Goal: Information Seeking & Learning: Learn about a topic

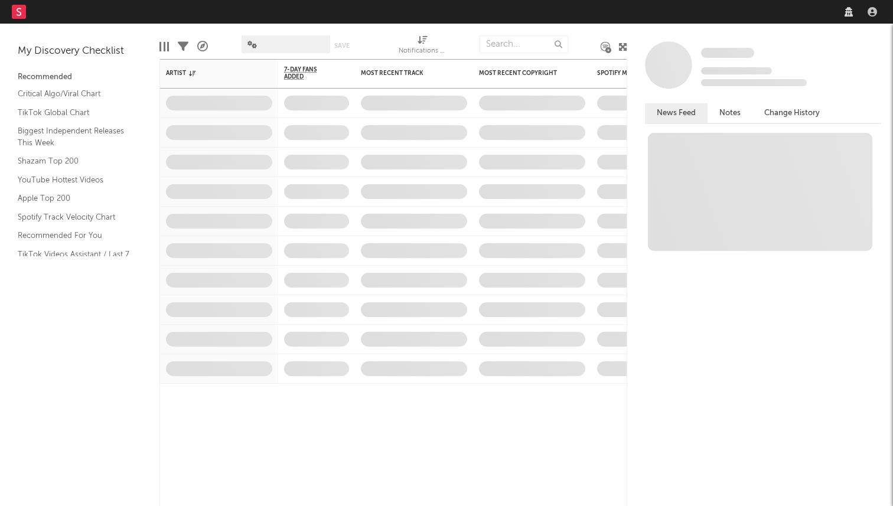
click at [674, 20] on nav "Dashboard Discovery Assistant Charts Leads" at bounding box center [446, 12] width 893 height 24
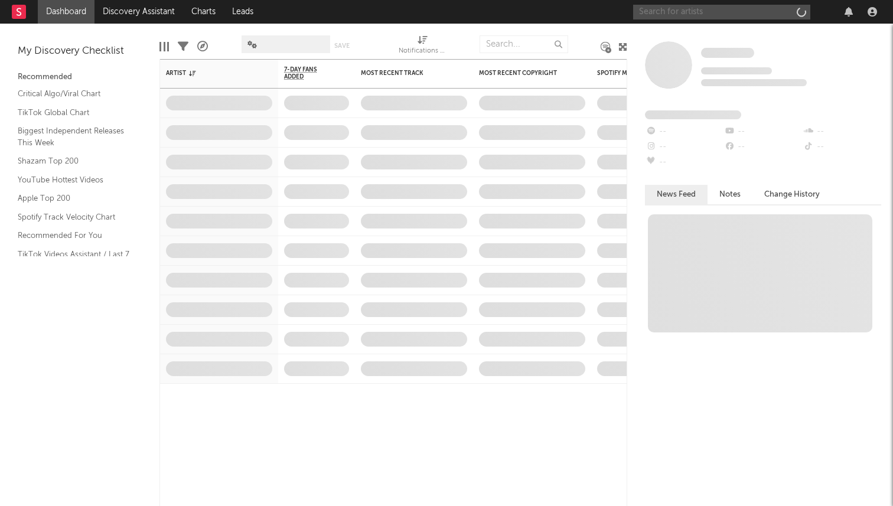
click at [671, 11] on input "text" at bounding box center [721, 12] width 177 height 15
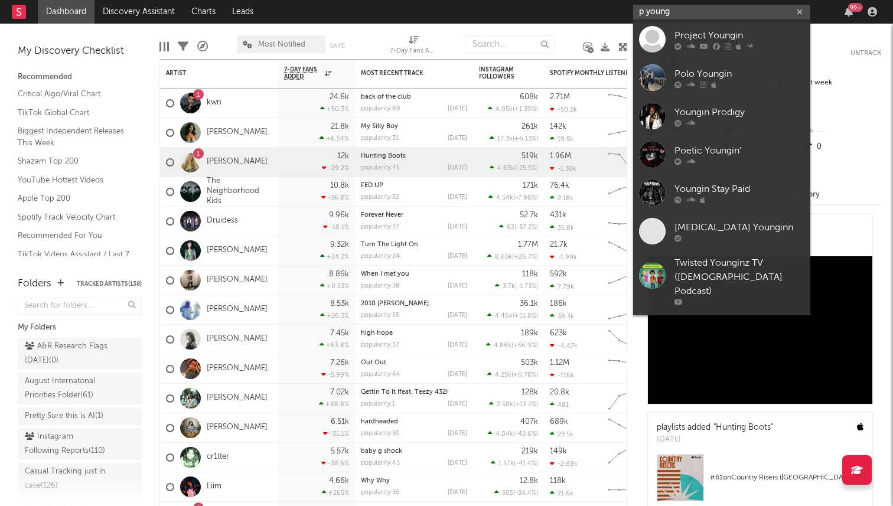
type input "p young"
drag, startPoint x: 683, startPoint y: 7, endPoint x: 594, endPoint y: 5, distance: 88.6
click at [598, 8] on nav "Dashboard Discovery Assistant Charts Leads p young 99 +" at bounding box center [446, 12] width 893 height 24
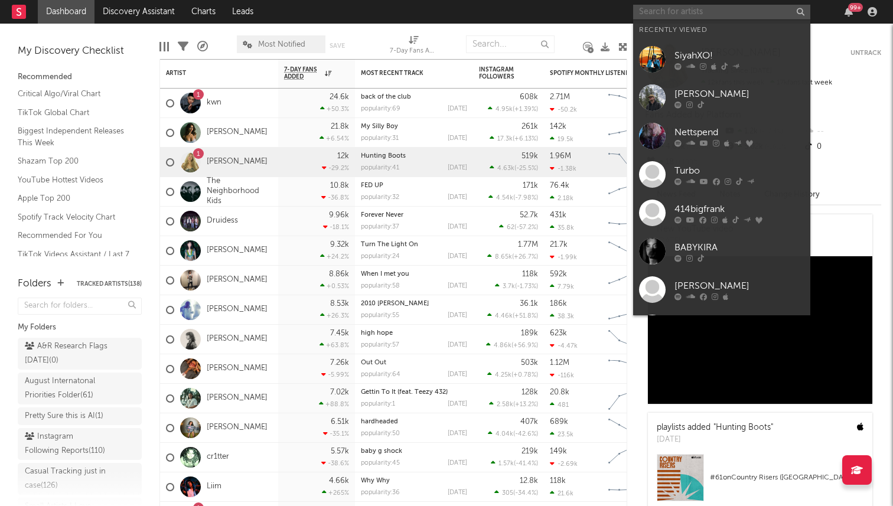
paste input "[URL][DOMAIN_NAME]"
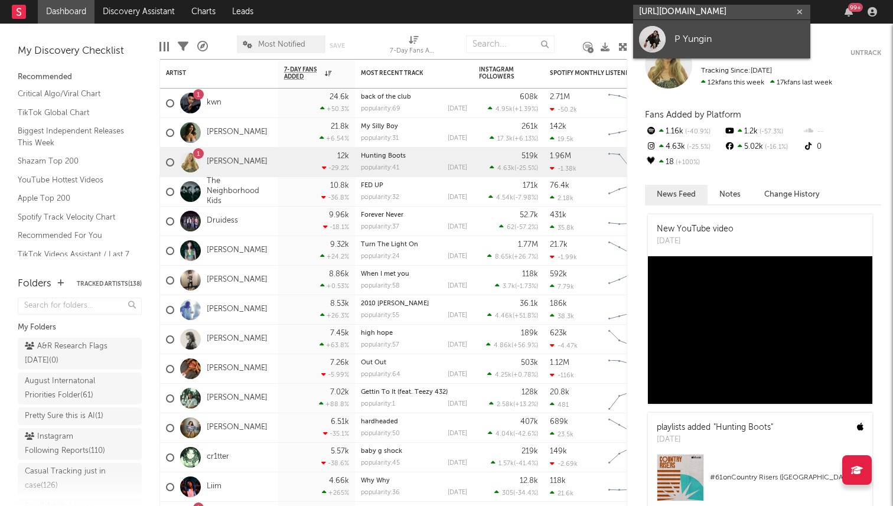
type input "[URL][DOMAIN_NAME]"
click at [677, 44] on div "P Yungin" at bounding box center [740, 39] width 130 height 14
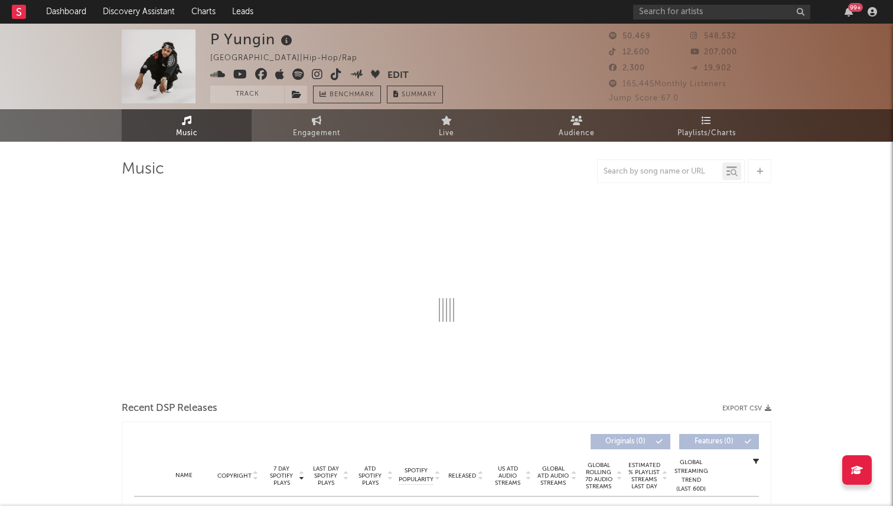
click at [317, 75] on icon at bounding box center [317, 75] width 11 height 12
select select "6m"
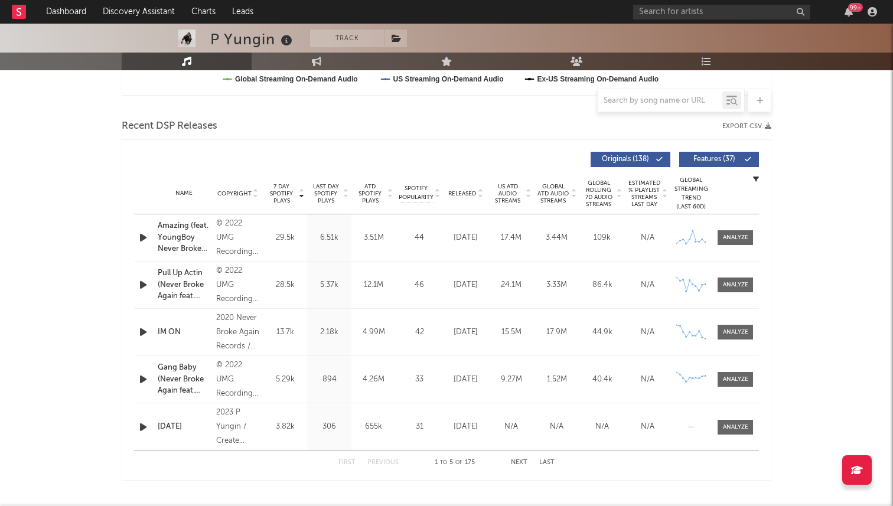
scroll to position [378, 0]
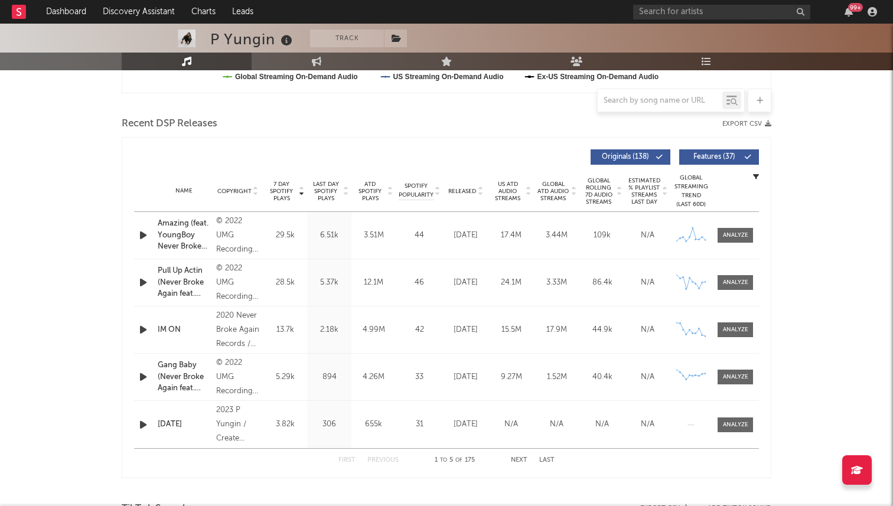
click at [520, 460] on button "Next" at bounding box center [519, 460] width 17 height 6
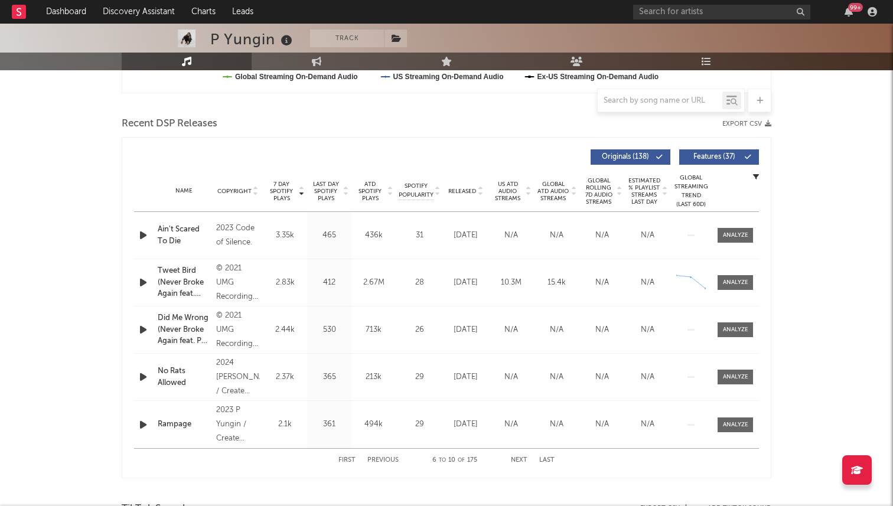
click at [520, 460] on button "Next" at bounding box center [519, 460] width 17 height 6
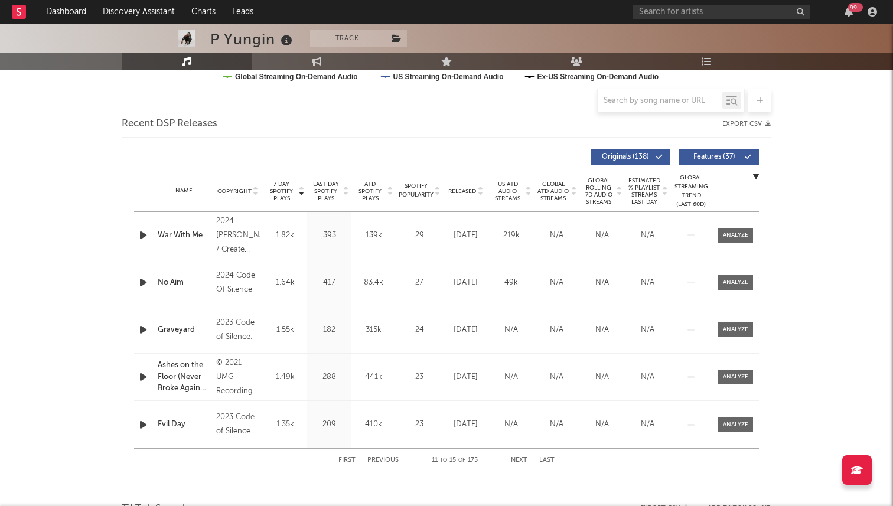
click at [520, 460] on button "Next" at bounding box center [519, 460] width 17 height 6
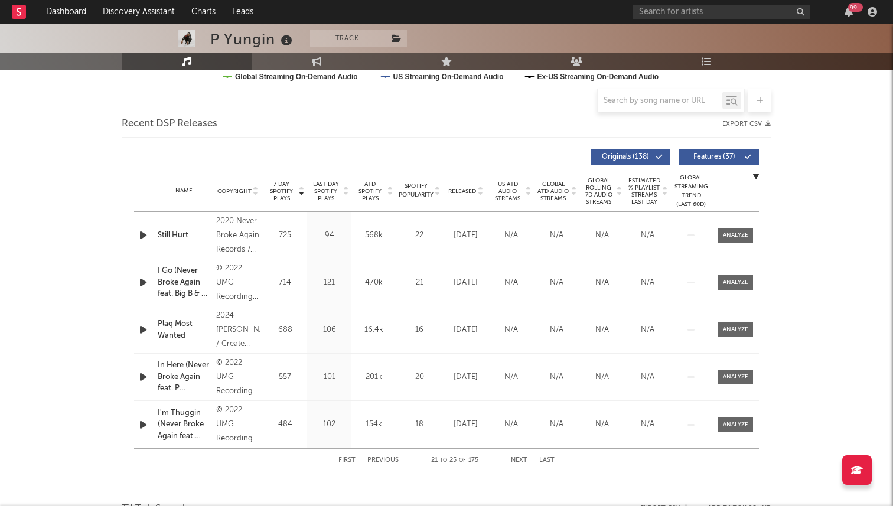
click at [520, 460] on button "Next" at bounding box center [519, 460] width 17 height 6
click at [349, 461] on button "First" at bounding box center [346, 460] width 17 height 6
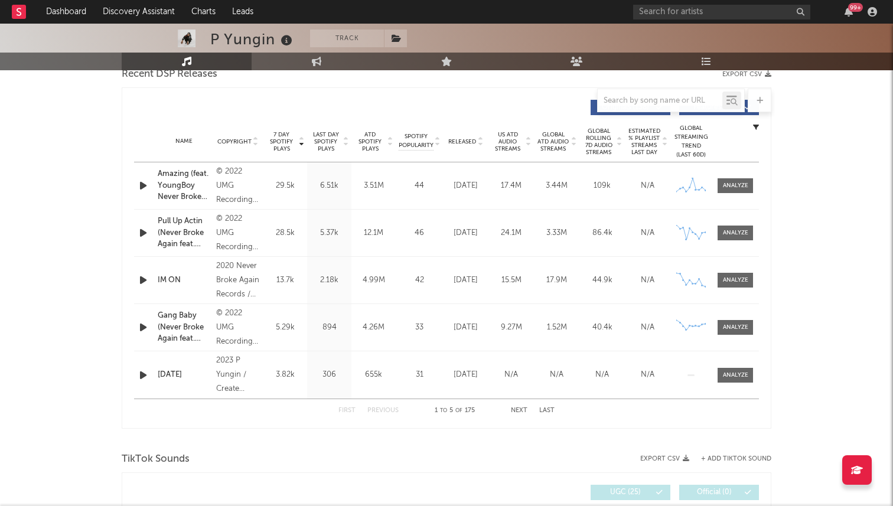
scroll to position [416, 0]
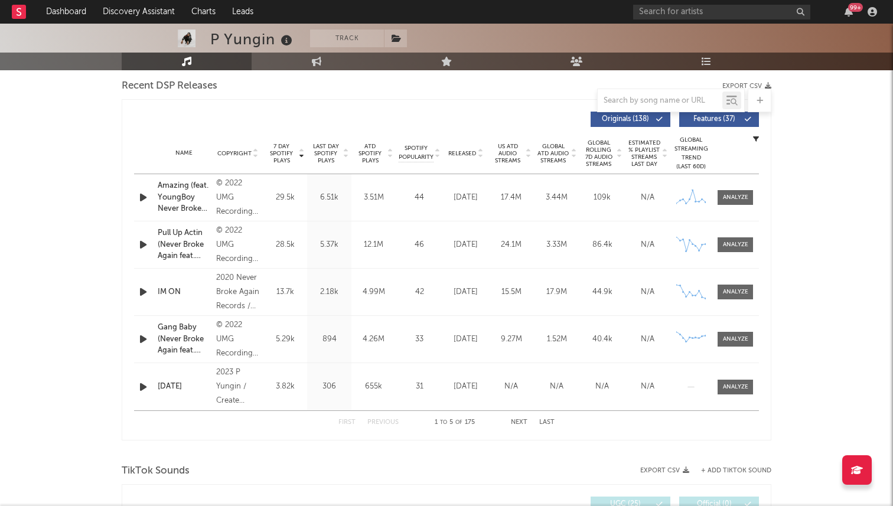
click at [523, 422] on button "Next" at bounding box center [519, 422] width 17 height 6
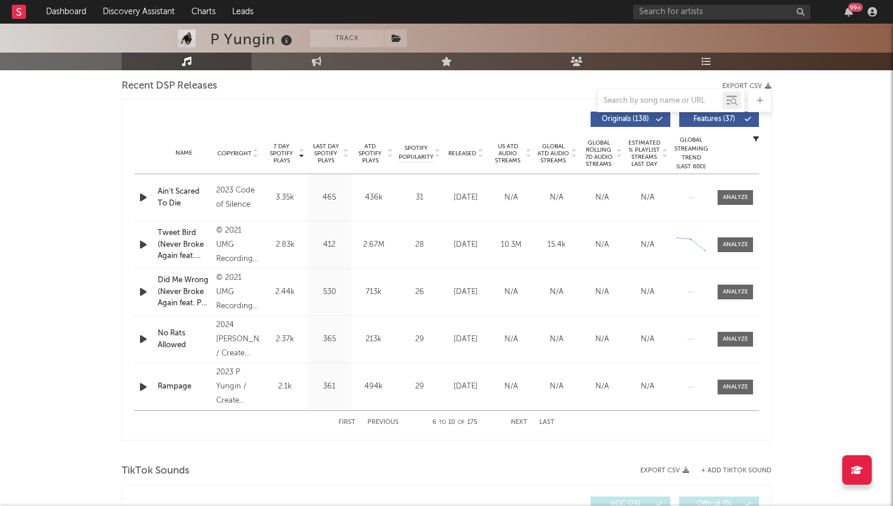
click at [523, 422] on button "Next" at bounding box center [519, 422] width 17 height 6
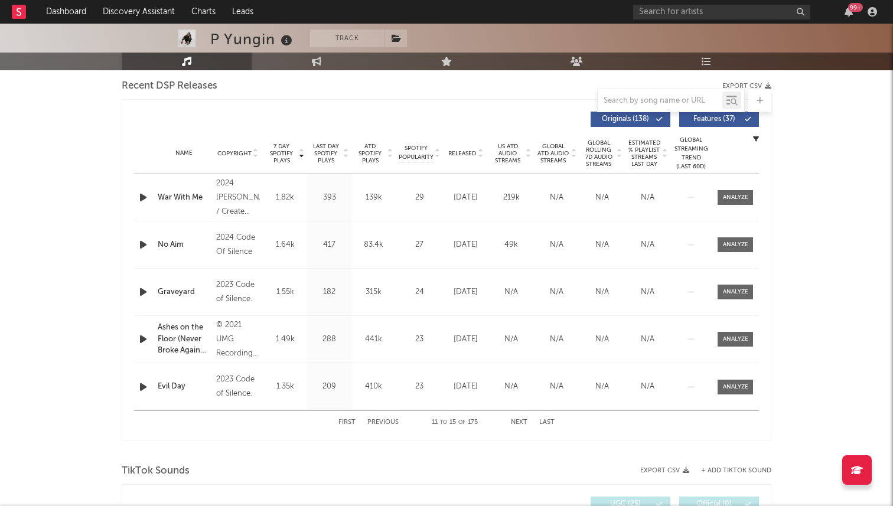
click at [523, 422] on button "Next" at bounding box center [519, 422] width 17 height 6
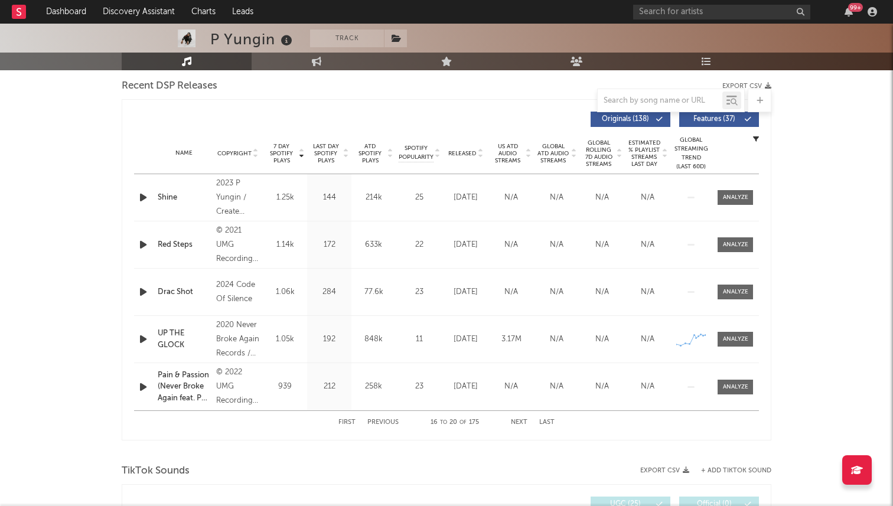
click at [345, 418] on div "First Previous 16 to 20 of 175 Next Last" at bounding box center [446, 422] width 216 height 23
click at [346, 422] on button "First" at bounding box center [346, 422] width 17 height 6
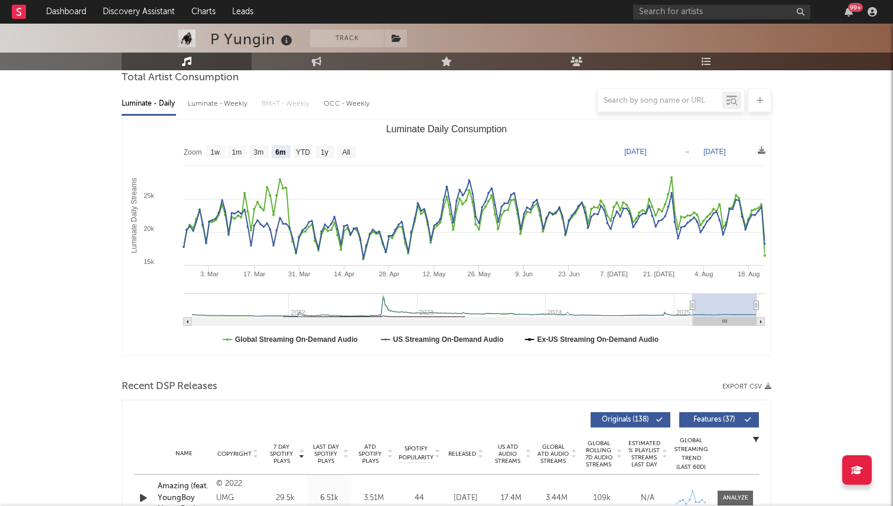
scroll to position [0, 0]
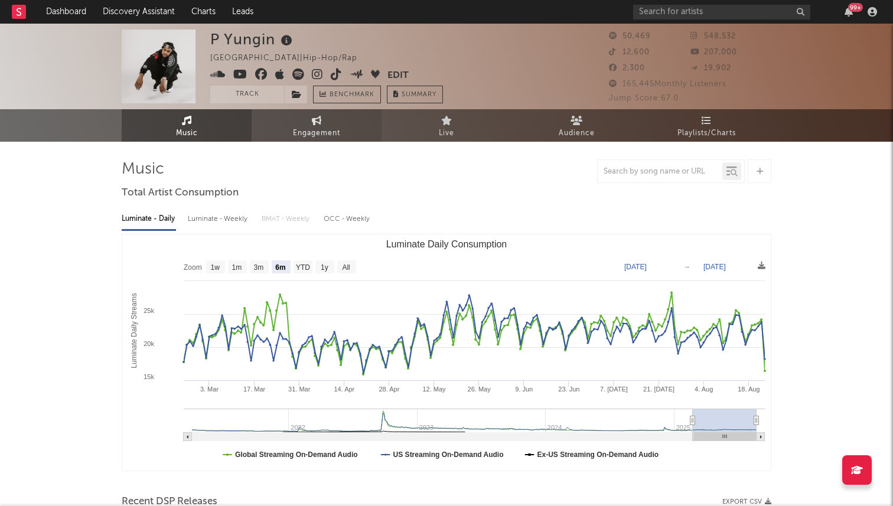
click at [307, 131] on span "Engagement" at bounding box center [316, 133] width 47 height 14
select select "1w"
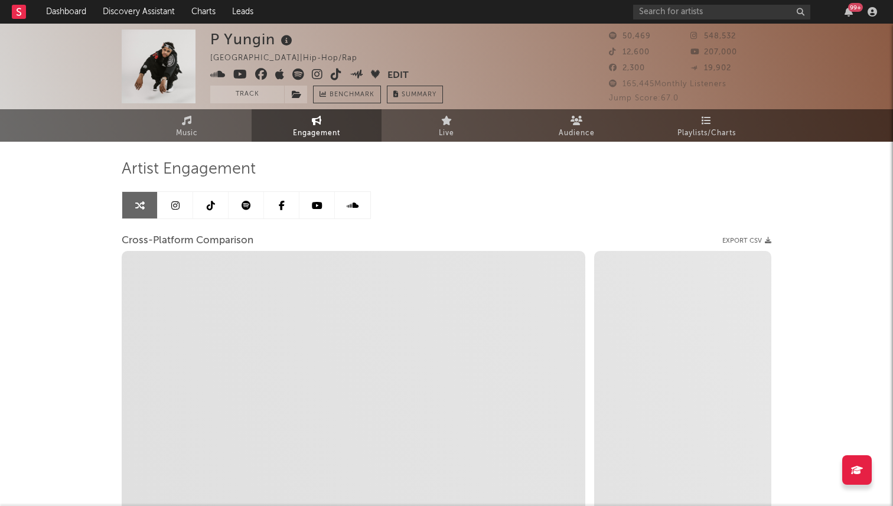
click at [226, 184] on div "Artist Engagement Cross-Platform Comparison Export CSV Zoom 1w 1m 3m 6m YTD 1y …" at bounding box center [447, 360] width 650 height 402
click at [211, 205] on icon at bounding box center [211, 205] width 8 height 9
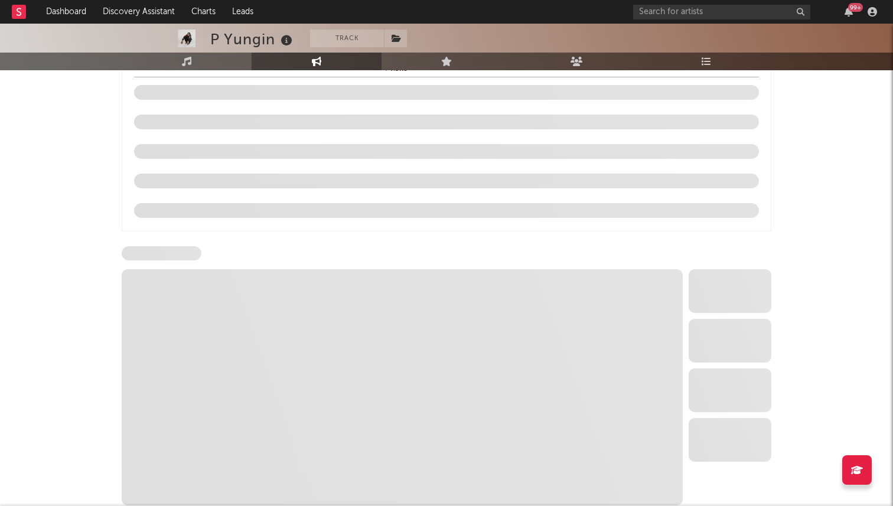
scroll to position [809, 0]
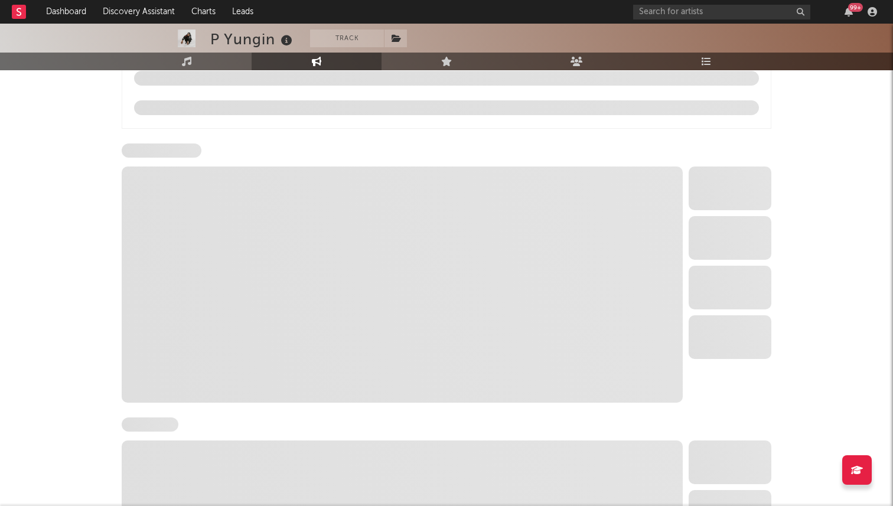
select select "1w"
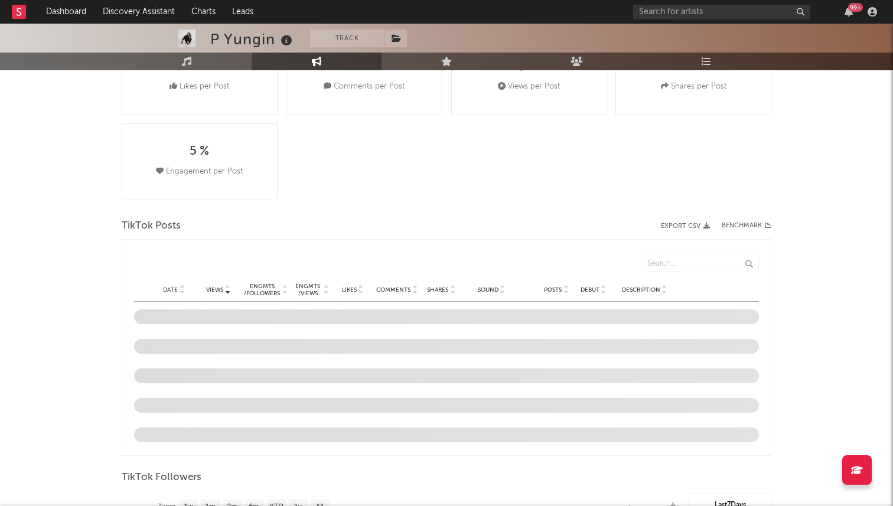
scroll to position [0, 0]
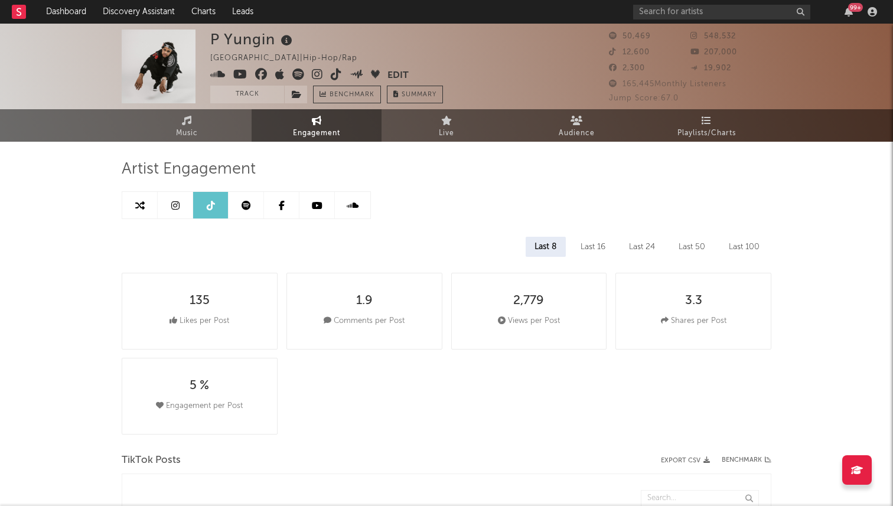
click at [178, 207] on icon at bounding box center [175, 205] width 8 height 9
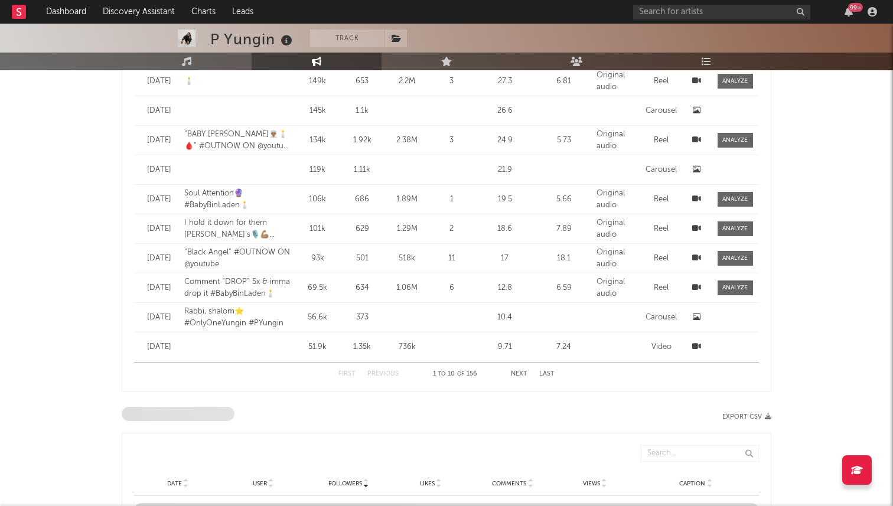
select select "6m"
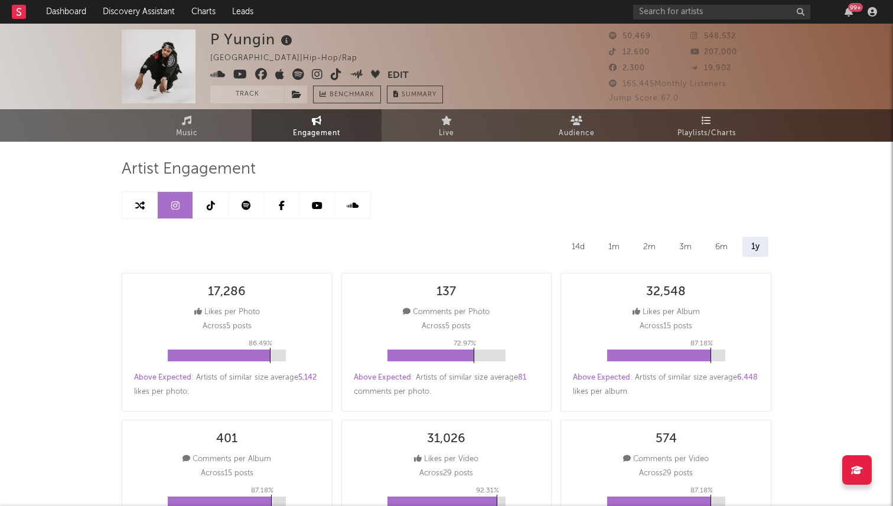
click at [317, 73] on icon at bounding box center [317, 75] width 11 height 12
click at [216, 131] on link "Music" at bounding box center [187, 125] width 130 height 32
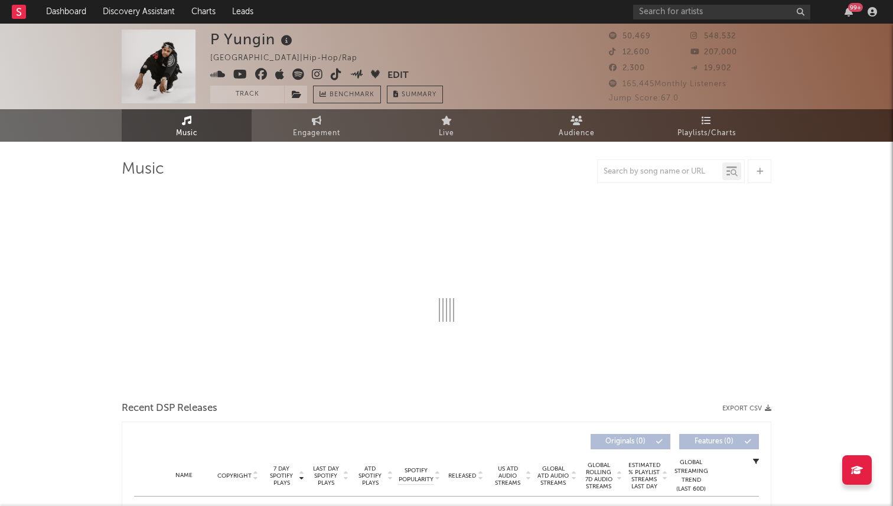
select select "6m"
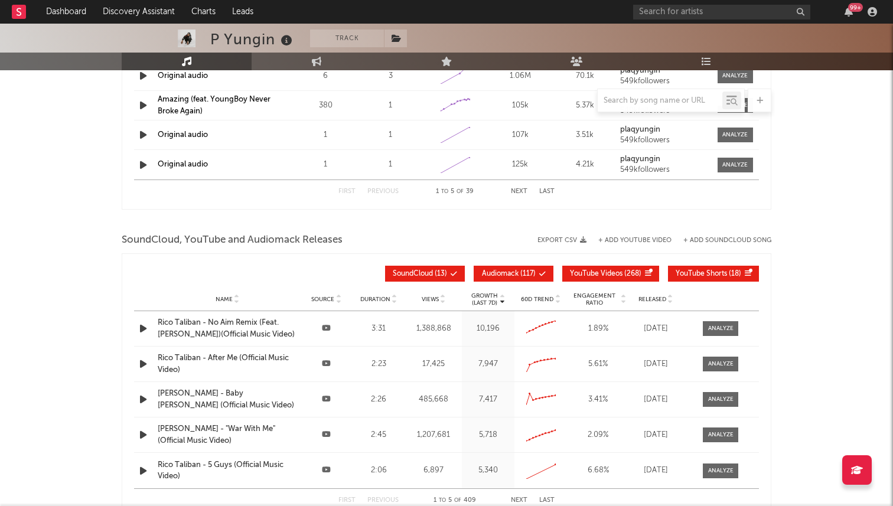
scroll to position [1252, 0]
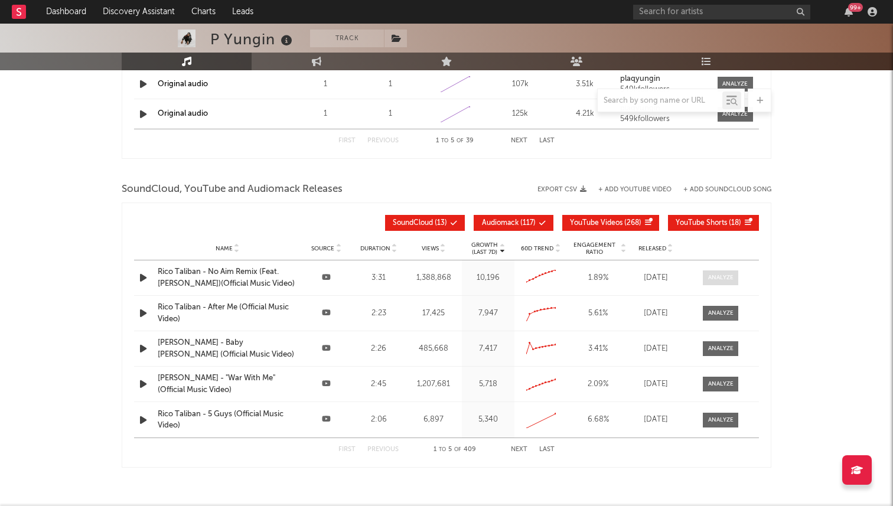
click at [713, 284] on span at bounding box center [720, 278] width 35 height 15
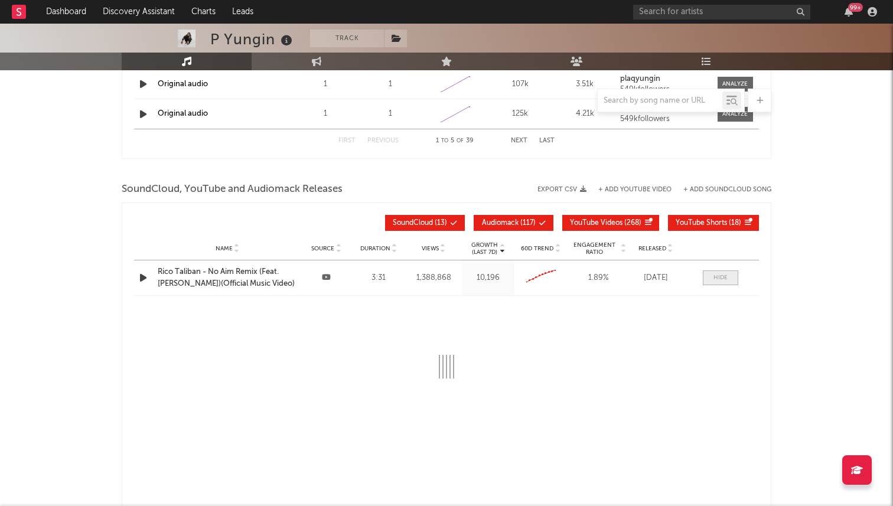
select select "6m"
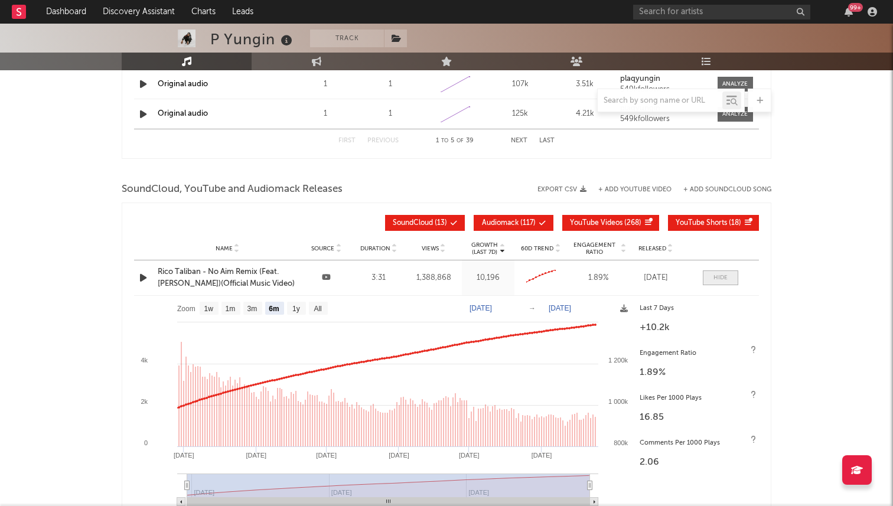
click at [718, 275] on div at bounding box center [721, 278] width 14 height 9
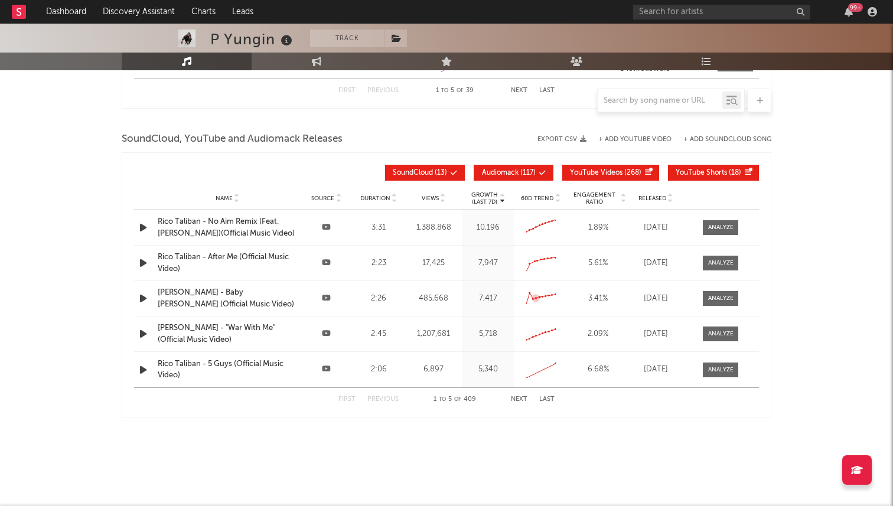
scroll to position [1274, 0]
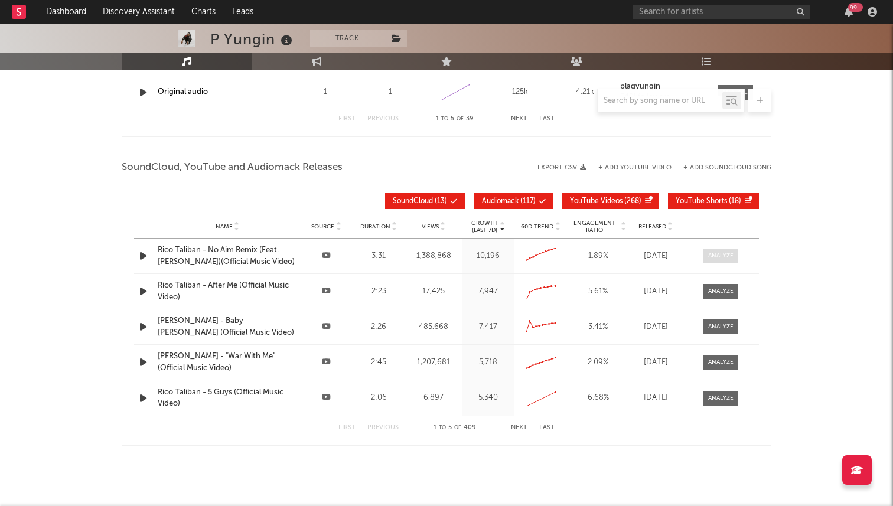
click at [720, 256] on div at bounding box center [720, 256] width 25 height 9
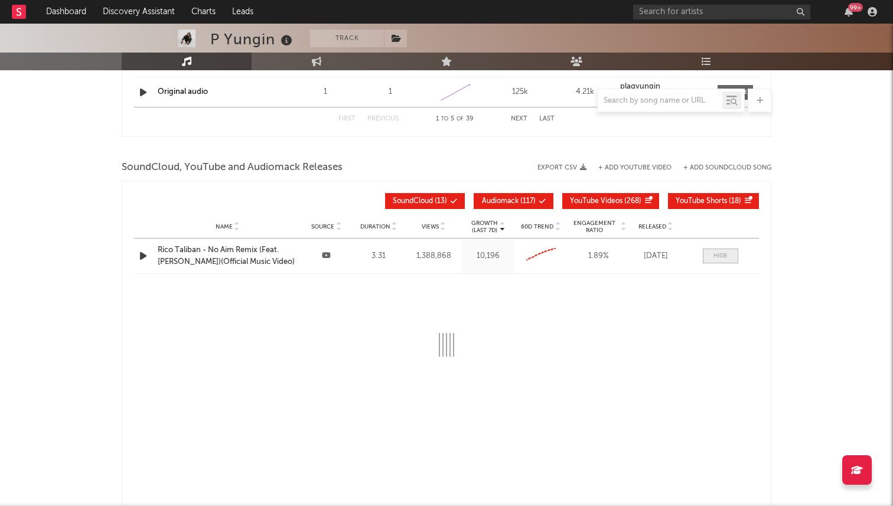
click at [720, 256] on div at bounding box center [721, 256] width 14 height 9
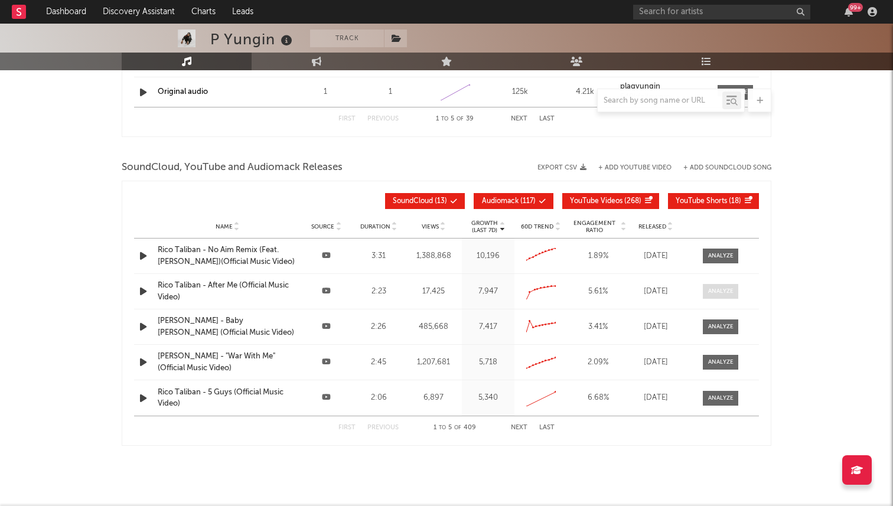
click at [718, 291] on div at bounding box center [720, 291] width 25 height 9
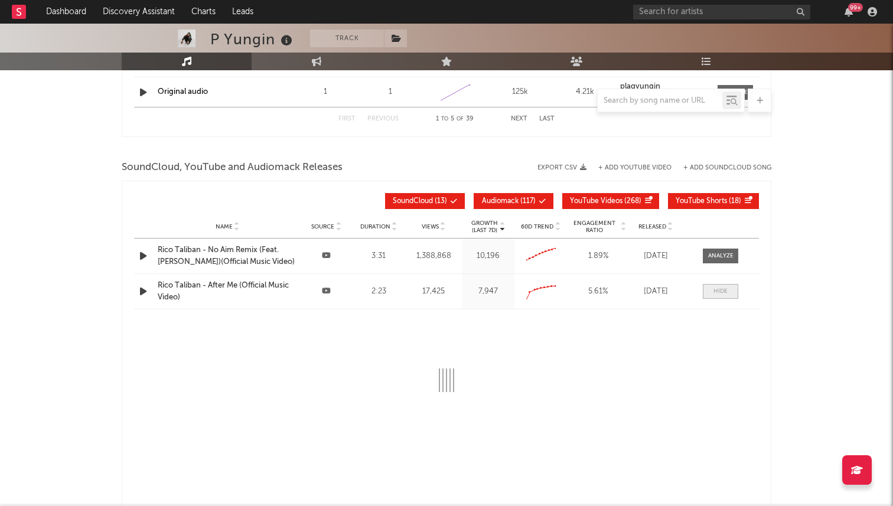
select select "All"
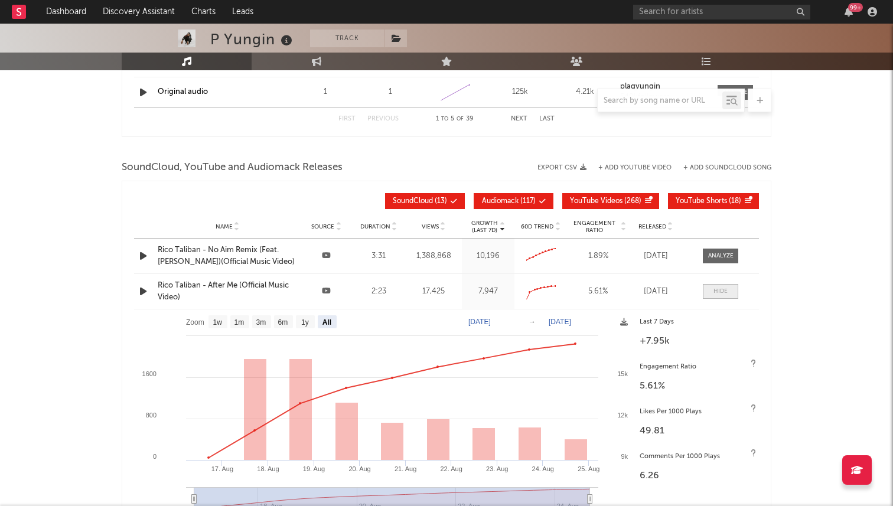
click at [718, 291] on div at bounding box center [721, 291] width 14 height 9
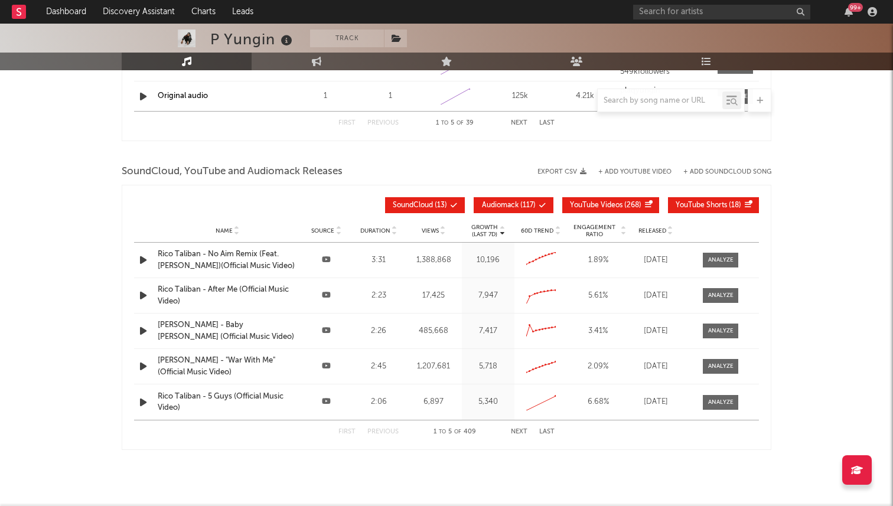
scroll to position [1302, 0]
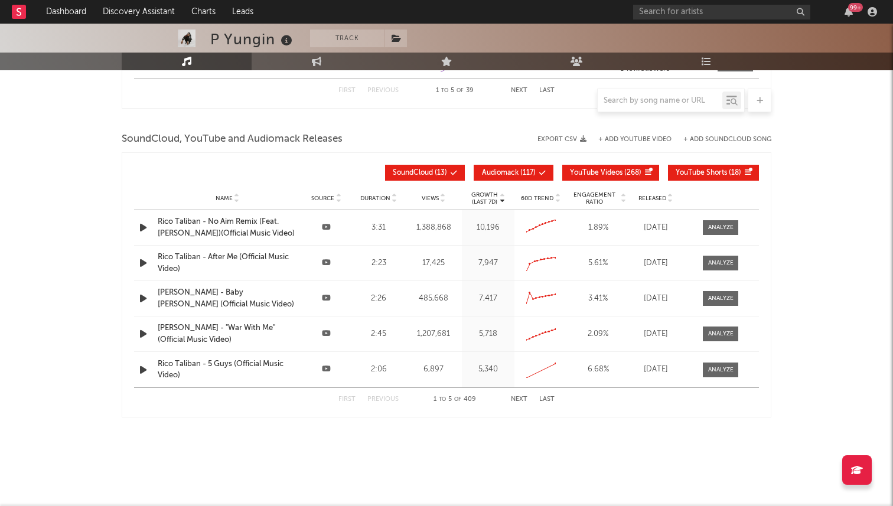
click at [519, 400] on button "Next" at bounding box center [519, 399] width 17 height 6
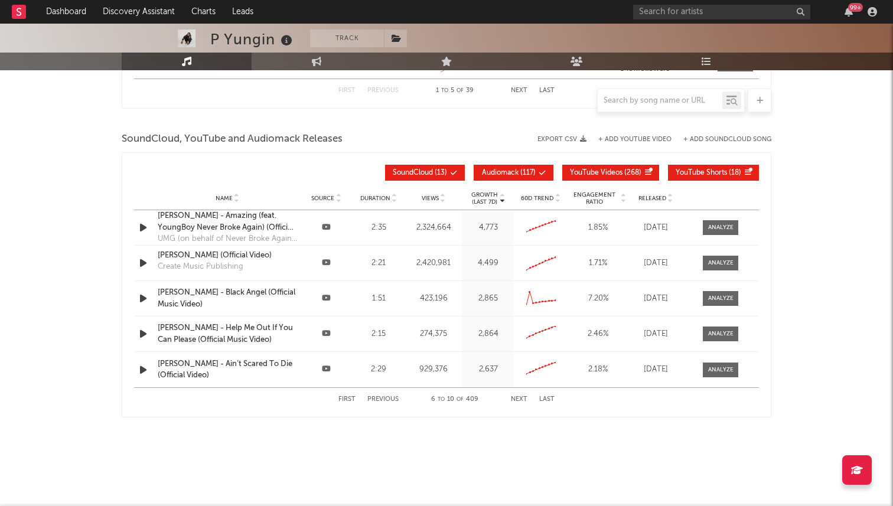
click at [388, 399] on button "Previous" at bounding box center [382, 399] width 31 height 6
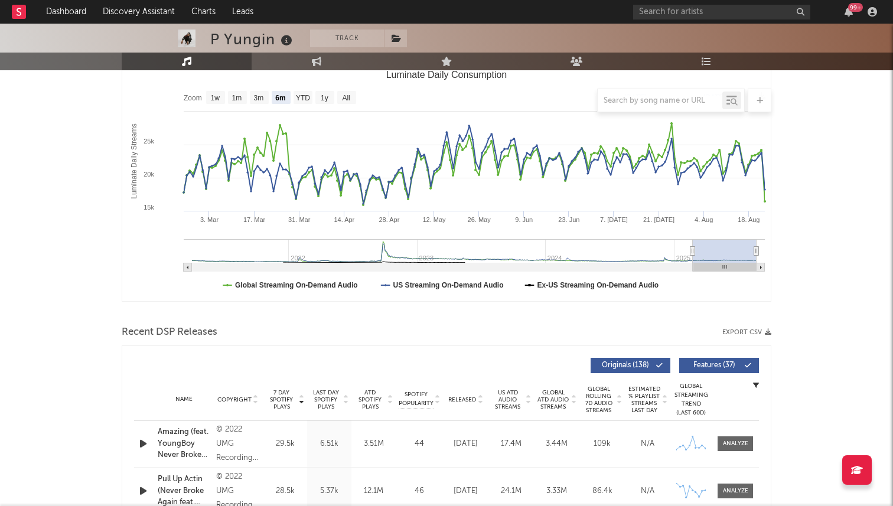
scroll to position [0, 0]
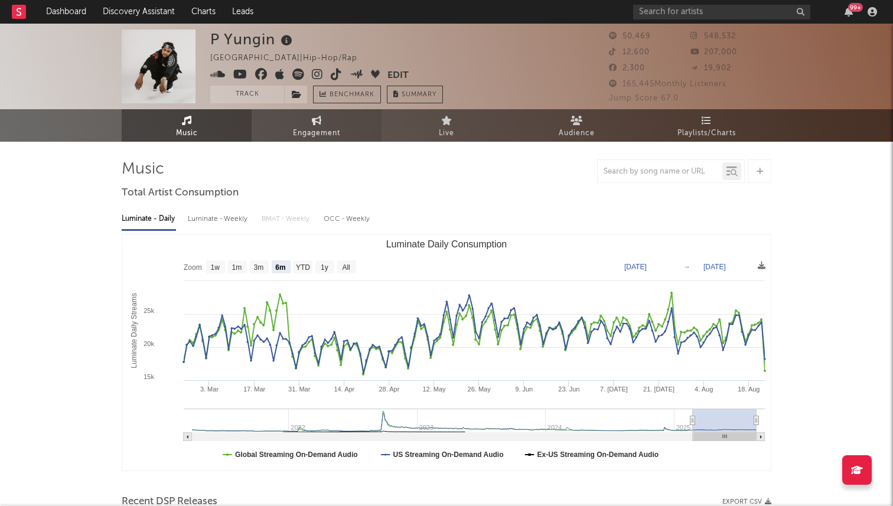
click at [292, 126] on link "Engagement" at bounding box center [317, 125] width 130 height 32
select select "1w"
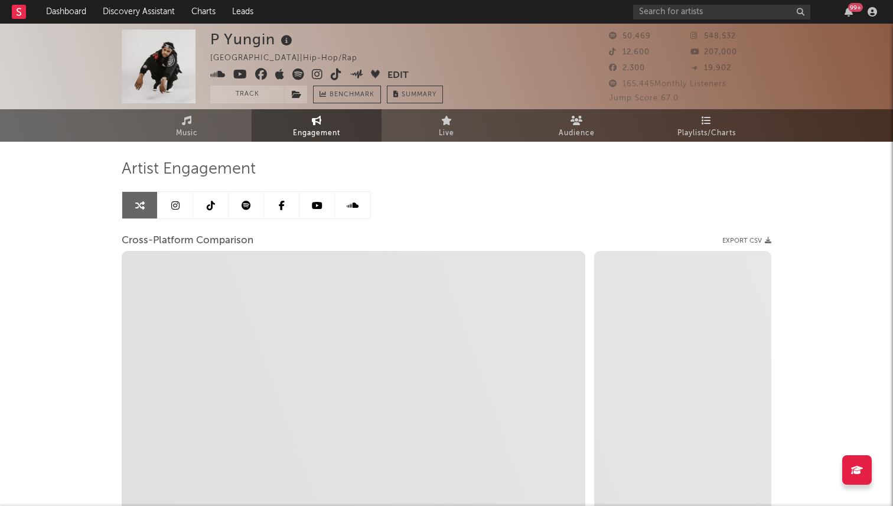
click at [320, 206] on icon at bounding box center [317, 205] width 11 height 9
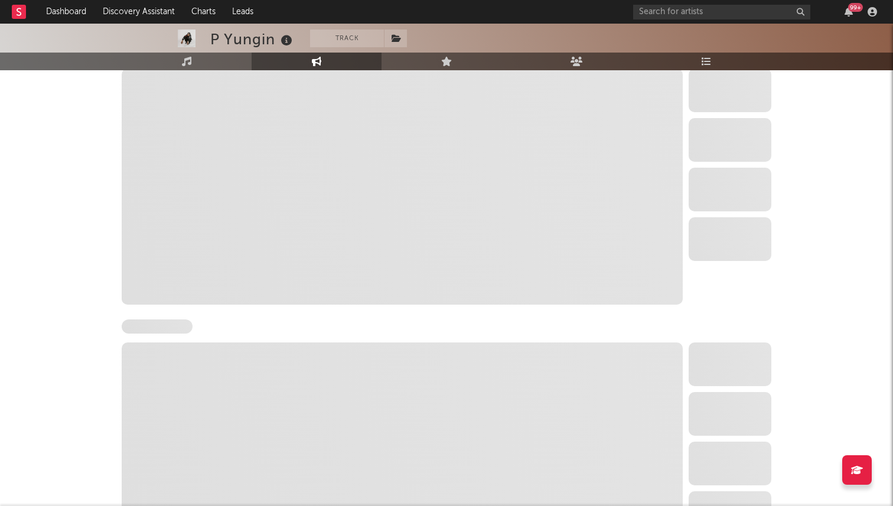
select select "6m"
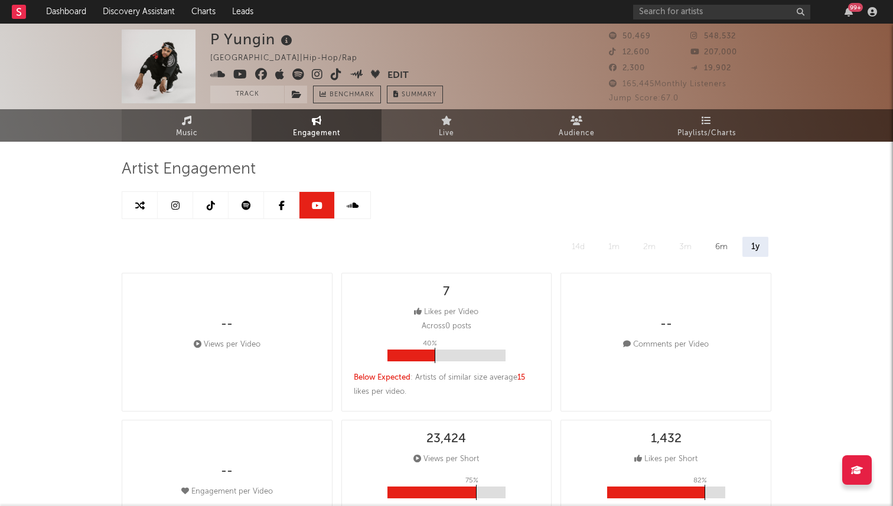
click at [189, 116] on icon at bounding box center [187, 120] width 10 height 9
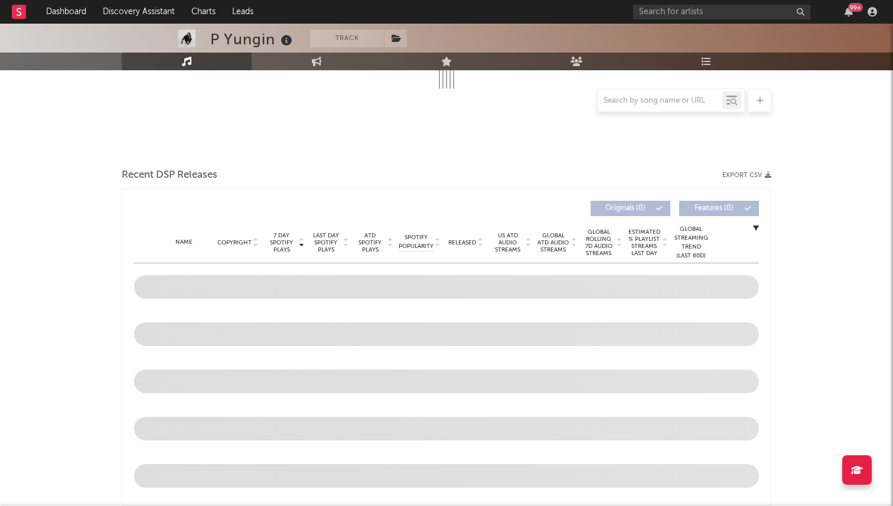
select select "6m"
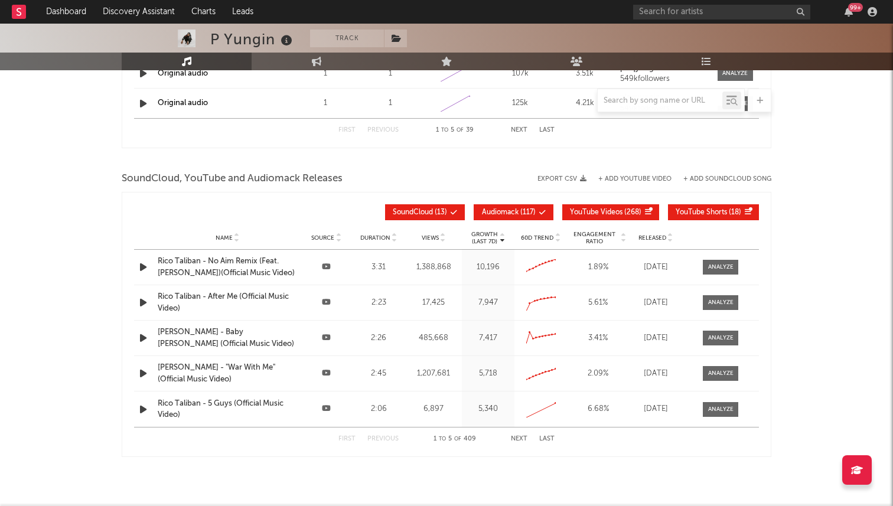
scroll to position [1264, 0]
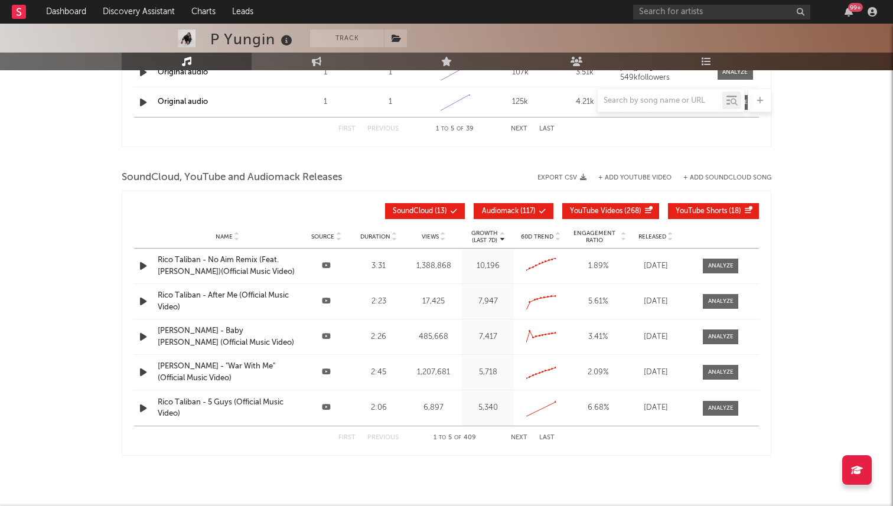
click at [516, 436] on button "Next" at bounding box center [519, 438] width 17 height 6
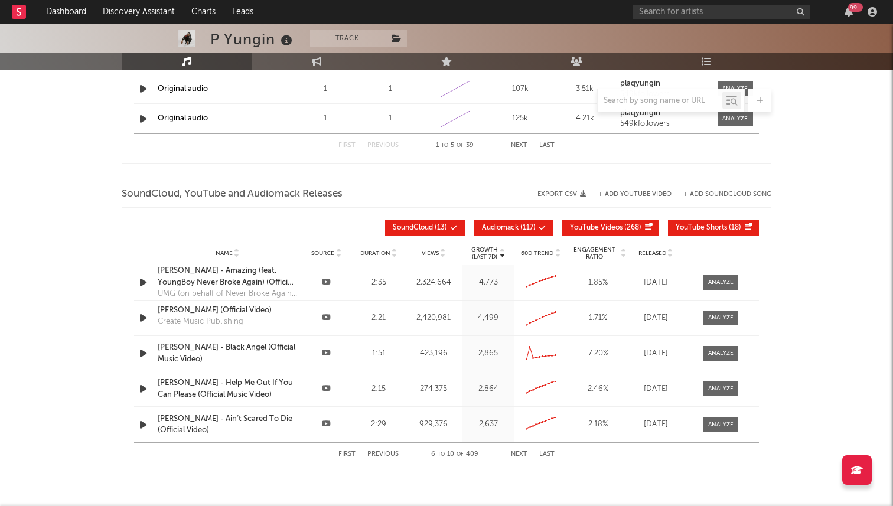
scroll to position [1250, 0]
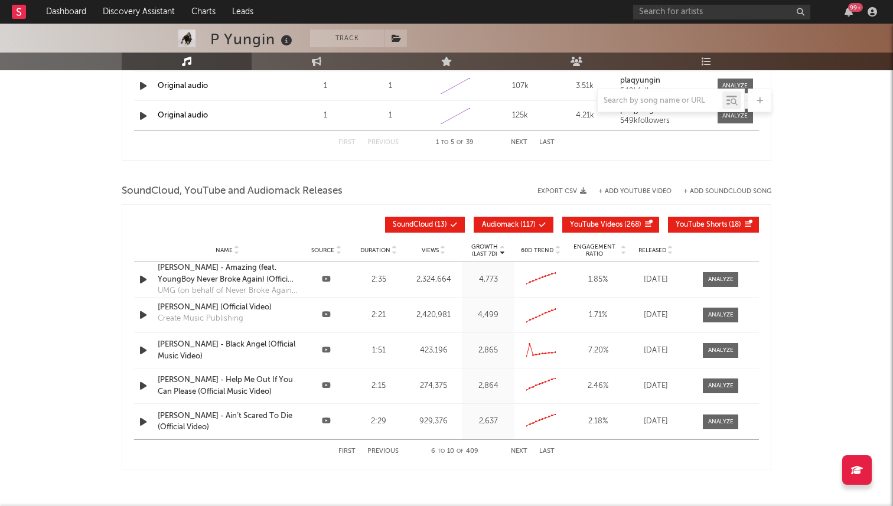
click at [377, 451] on button "Previous" at bounding box center [382, 451] width 31 height 6
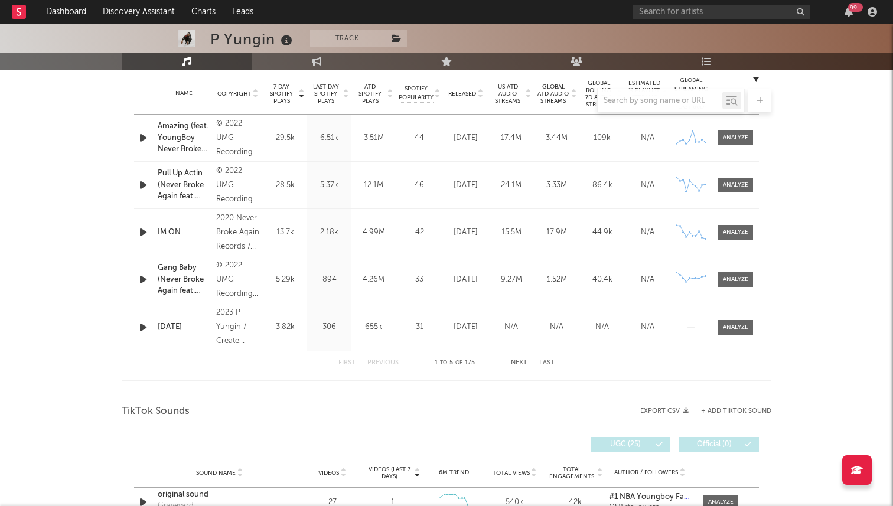
scroll to position [459, 0]
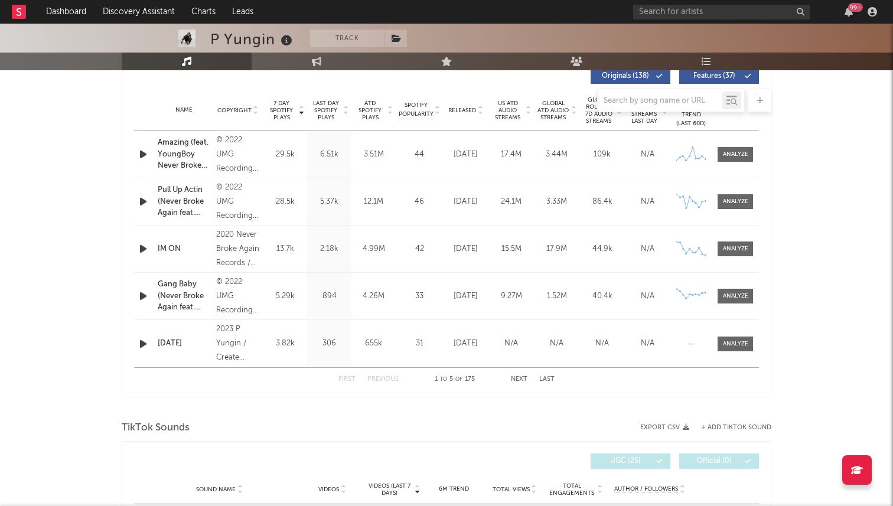
click at [517, 382] on button "Next" at bounding box center [519, 379] width 17 height 6
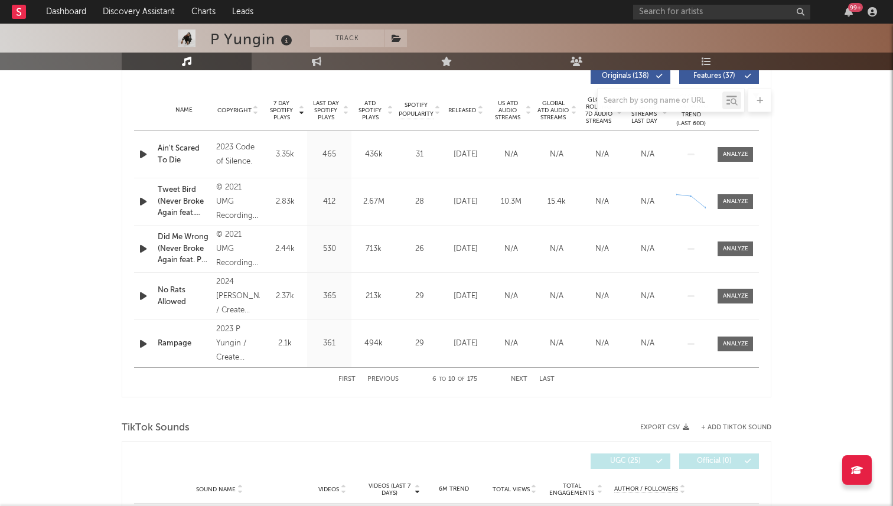
click at [517, 382] on button "Next" at bounding box center [519, 379] width 17 height 6
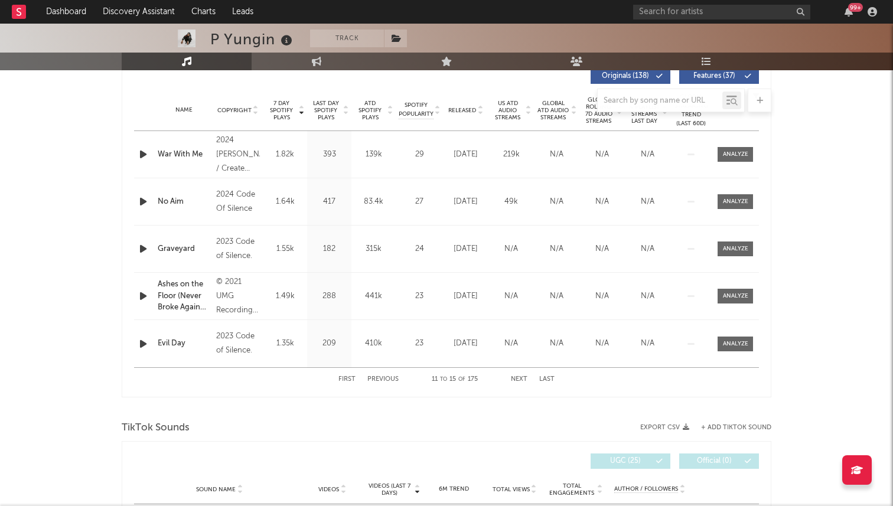
click at [517, 382] on button "Next" at bounding box center [519, 379] width 17 height 6
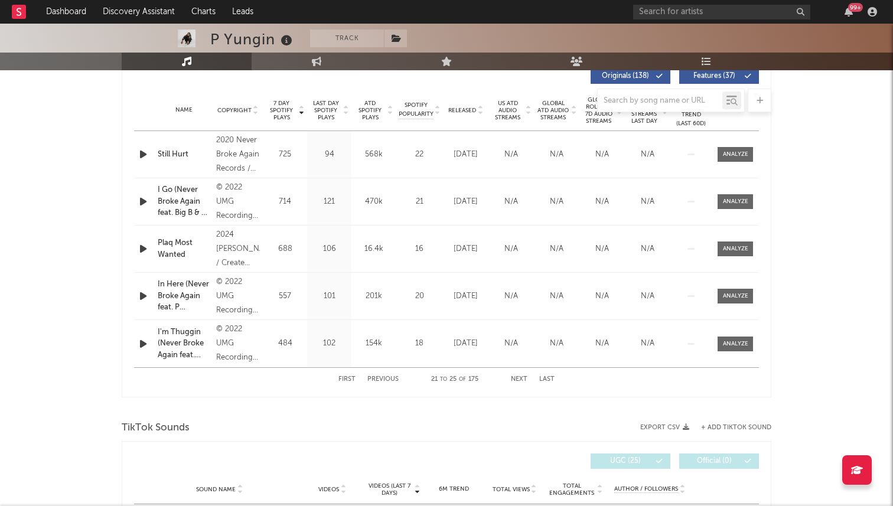
click at [517, 382] on button "Next" at bounding box center [519, 379] width 17 height 6
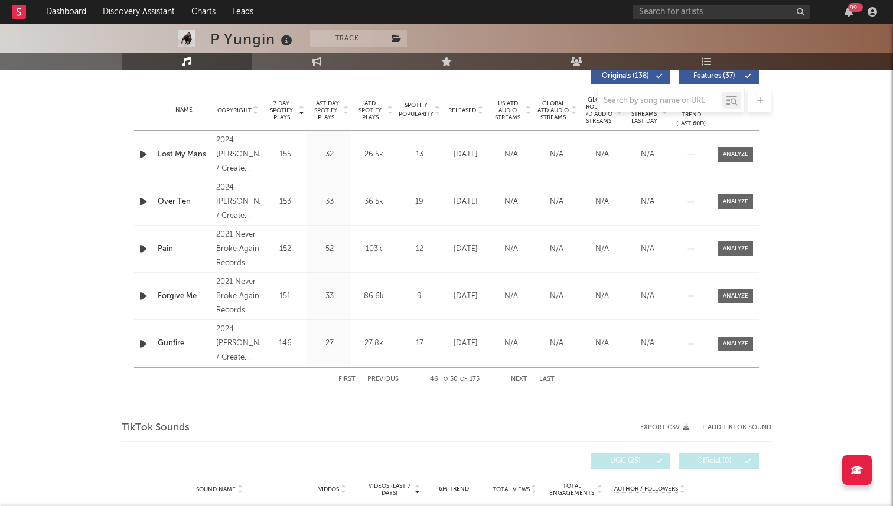
click at [517, 382] on button "Next" at bounding box center [519, 379] width 17 height 6
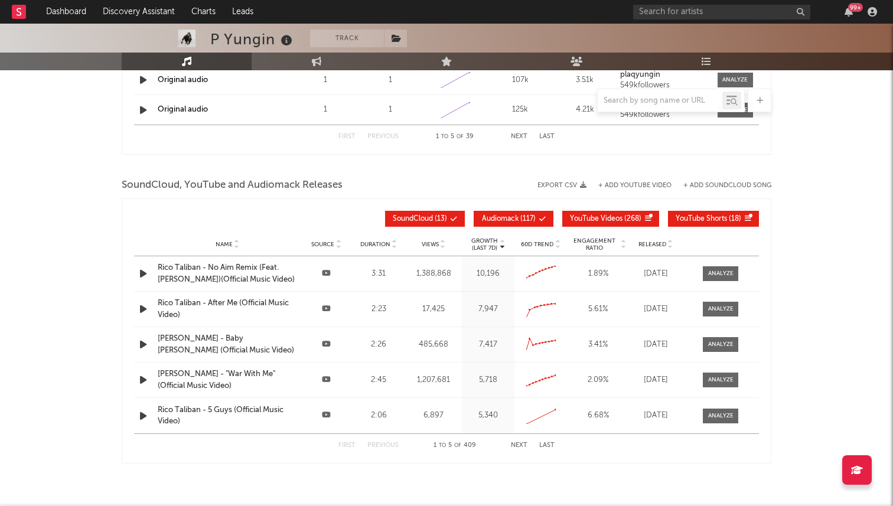
scroll to position [1261, 0]
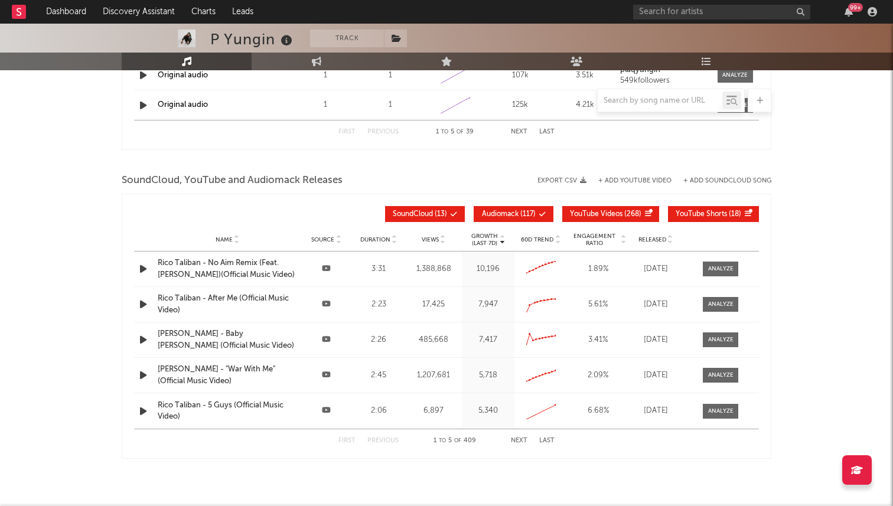
click at [185, 333] on div "[PERSON_NAME] - Baby [PERSON_NAME] (Official Music Video)" at bounding box center [227, 339] width 139 height 23
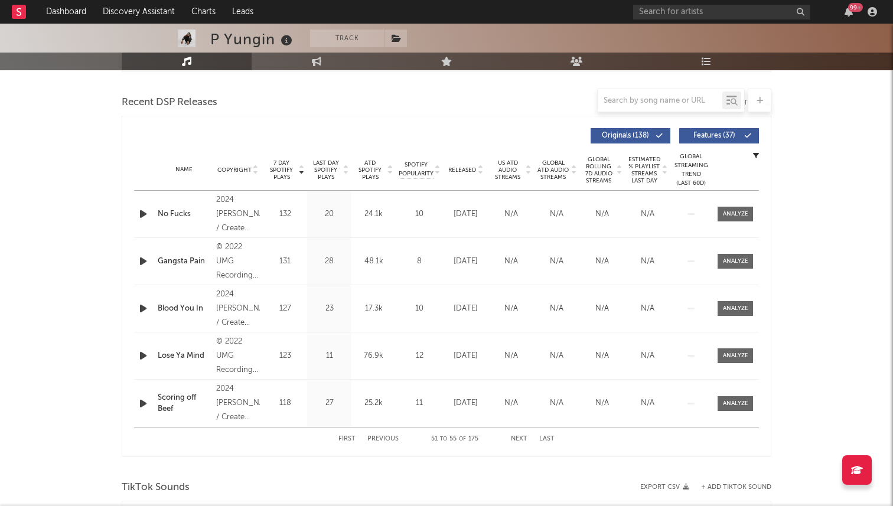
scroll to position [419, 0]
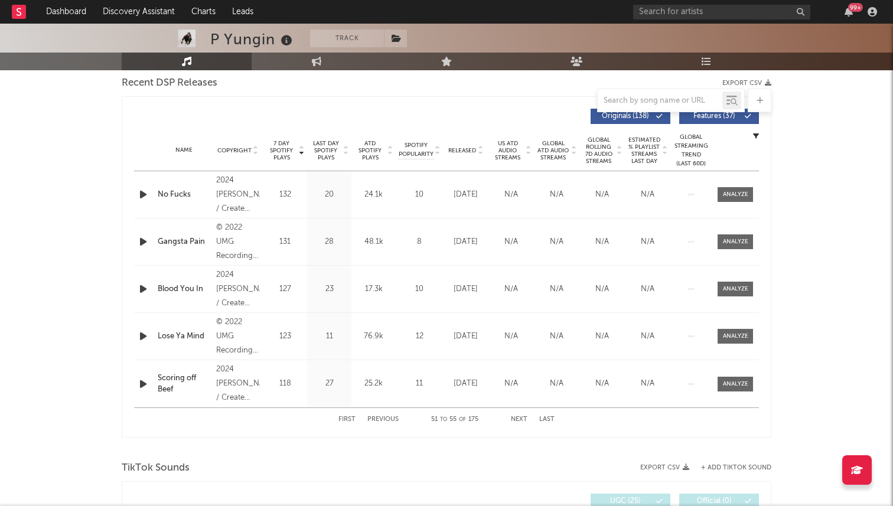
click at [346, 418] on button "First" at bounding box center [346, 419] width 17 height 6
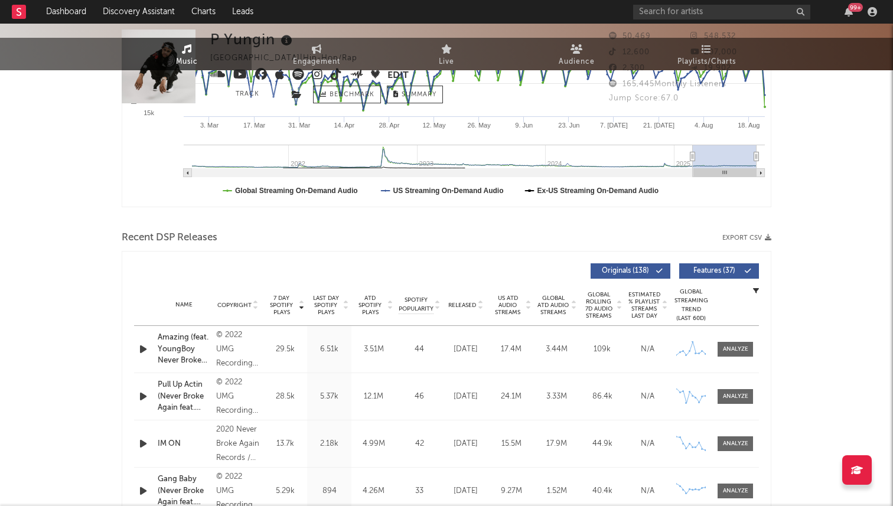
scroll to position [0, 0]
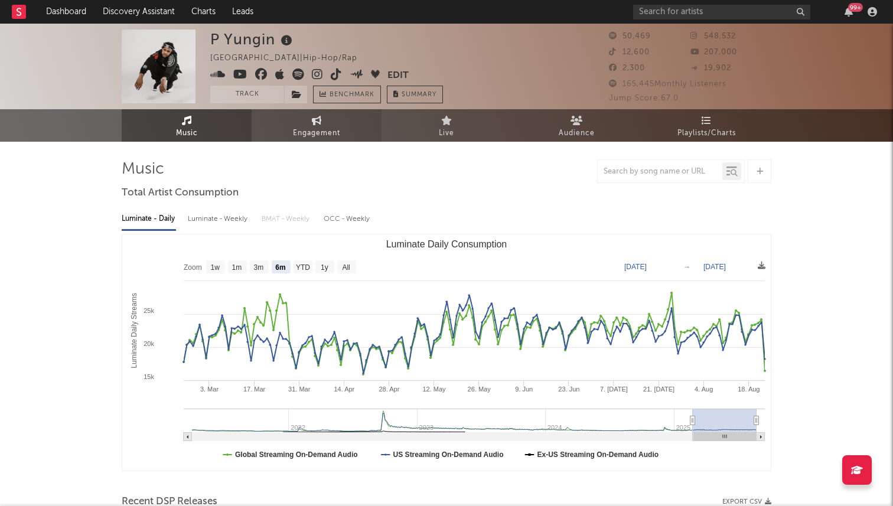
click at [303, 123] on link "Engagement" at bounding box center [317, 125] width 130 height 32
select select "1w"
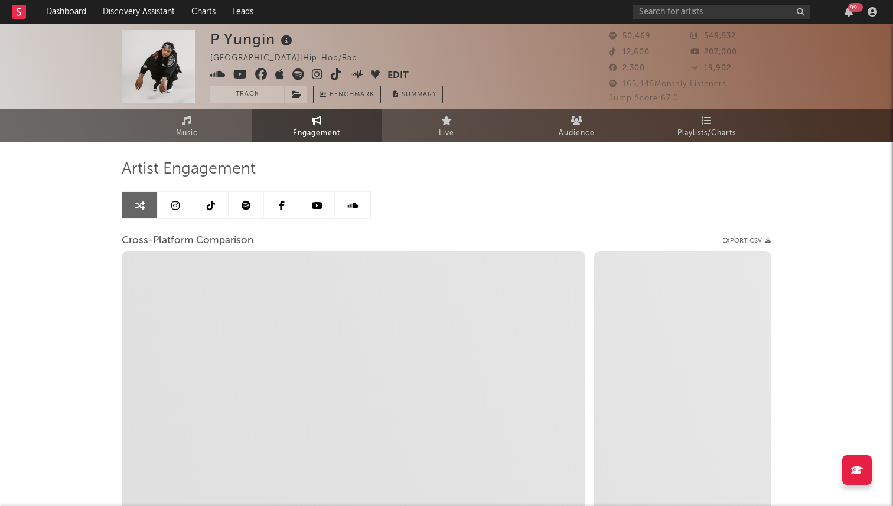
click at [173, 209] on icon at bounding box center [175, 205] width 8 height 9
select select "6m"
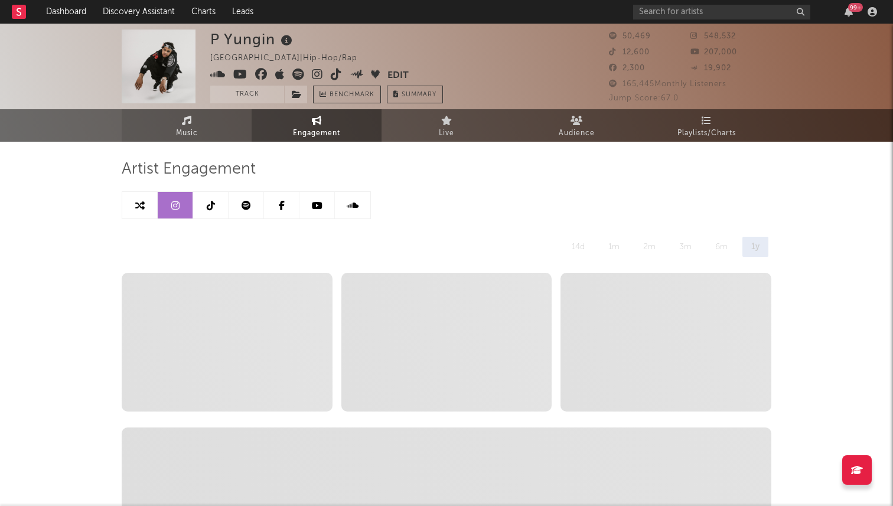
click at [179, 125] on link "Music" at bounding box center [187, 125] width 130 height 32
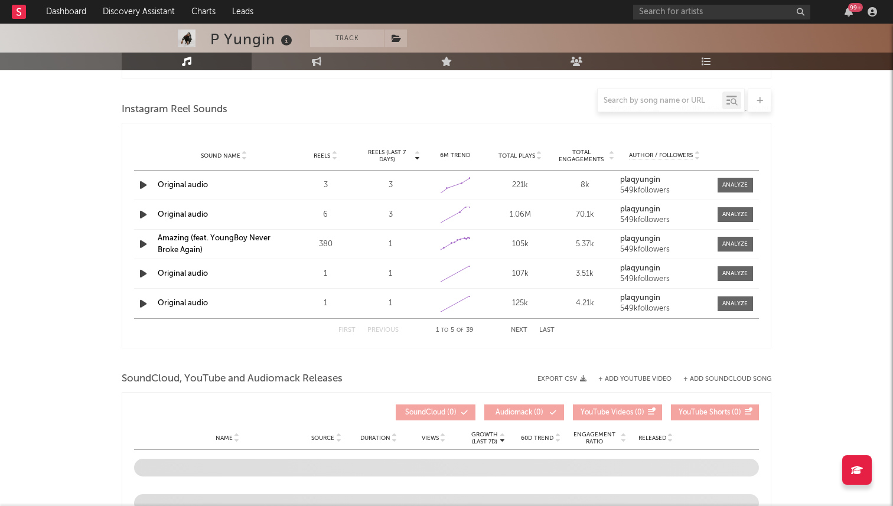
scroll to position [1047, 0]
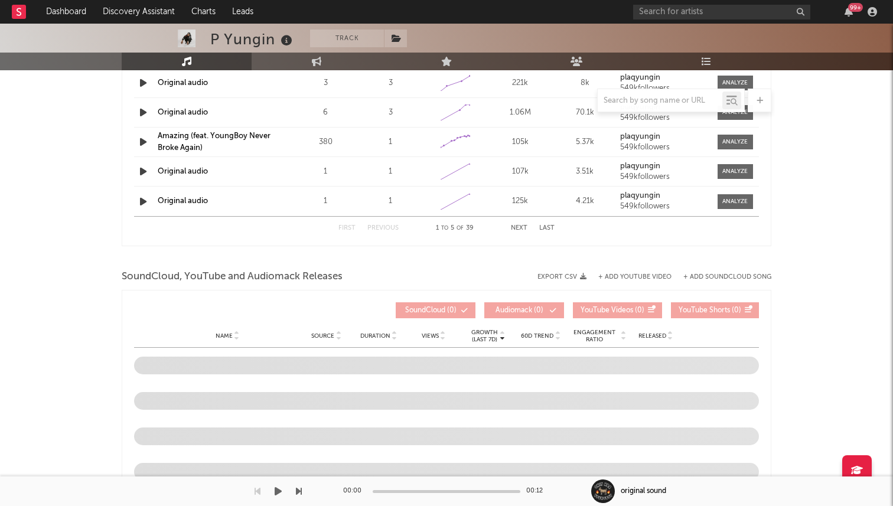
select select "6m"
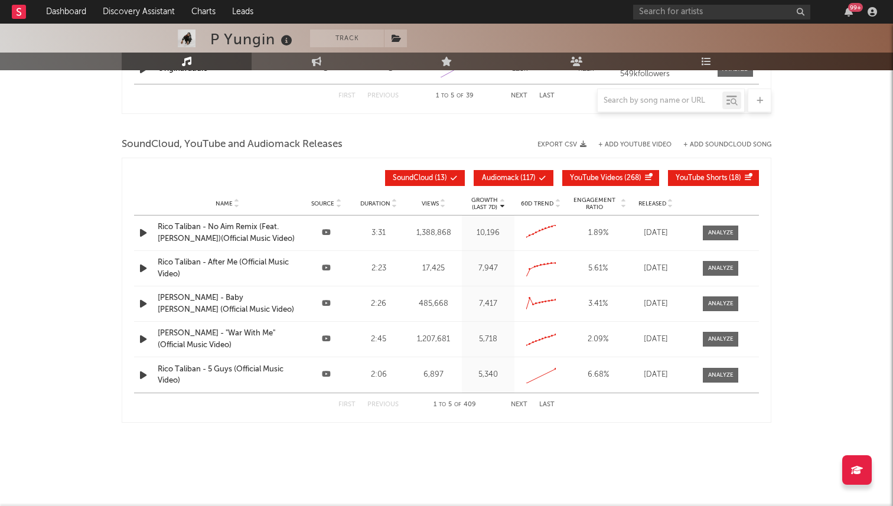
scroll to position [1297, 0]
